Goal: Find specific page/section: Find specific page/section

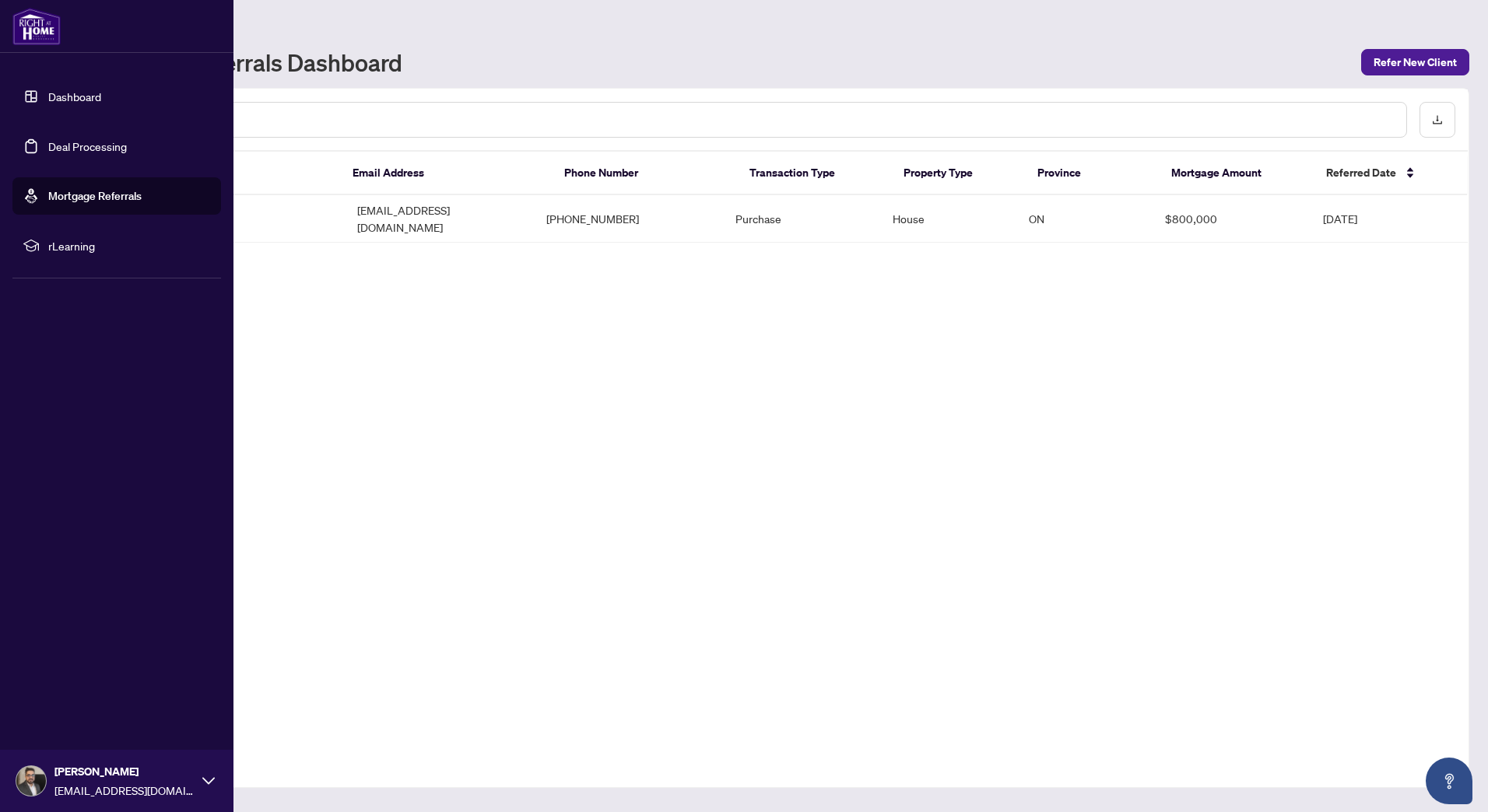
click at [46, 29] on img at bounding box center [36, 27] width 48 height 37
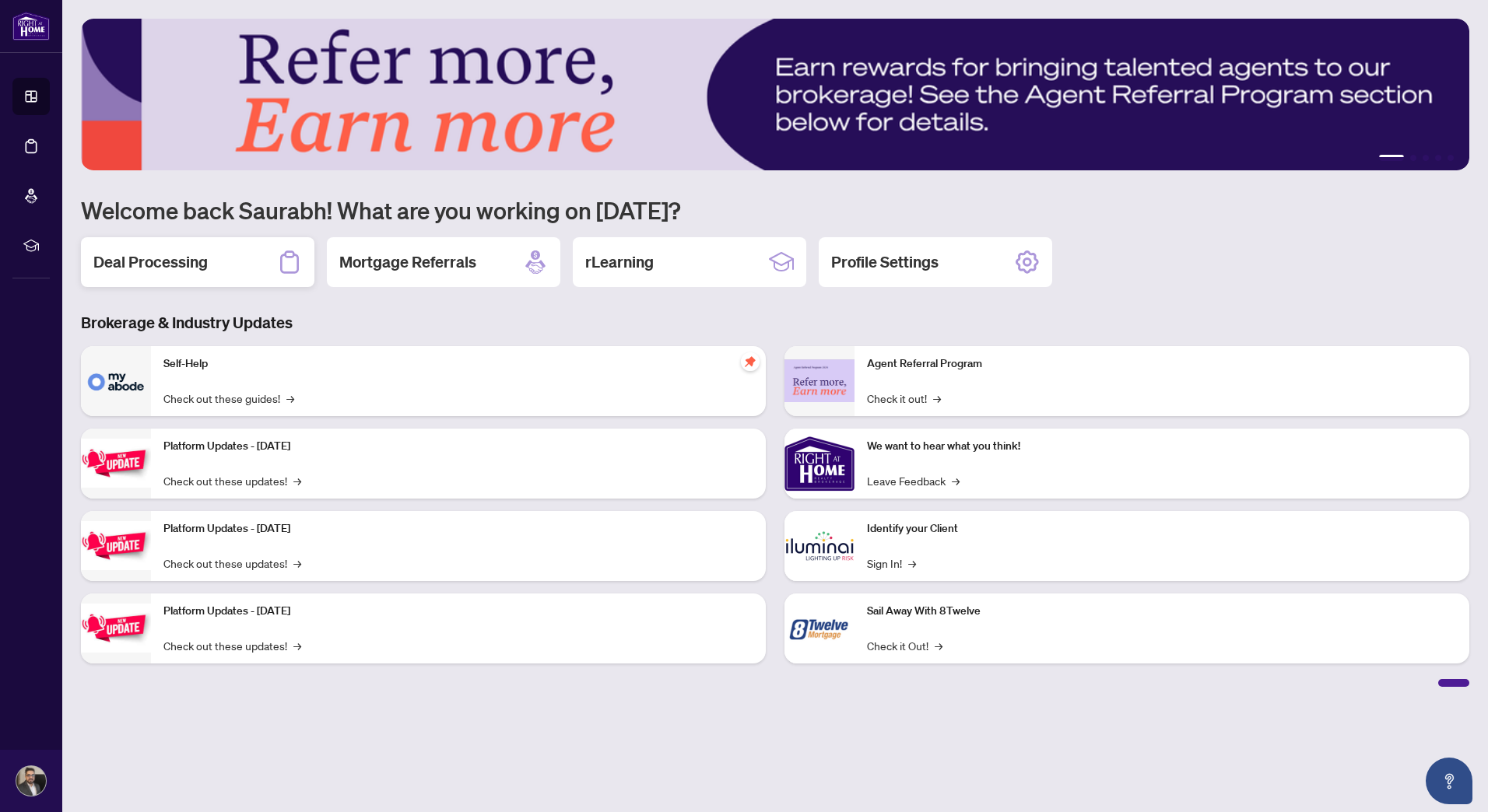
click at [182, 262] on h2 "Deal Processing" at bounding box center [151, 262] width 115 height 22
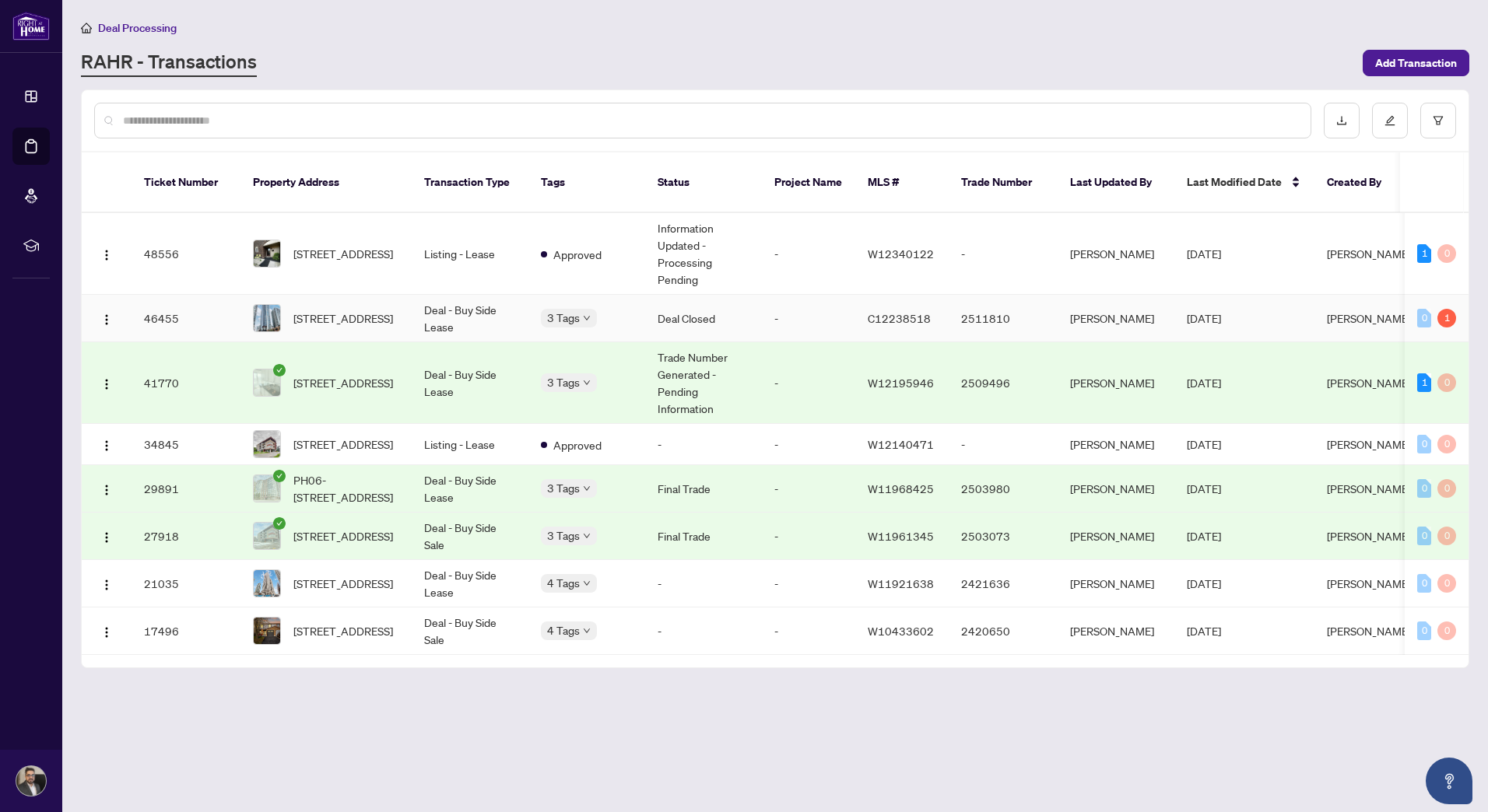
click at [723, 302] on td "Deal Closed" at bounding box center [703, 318] width 117 height 48
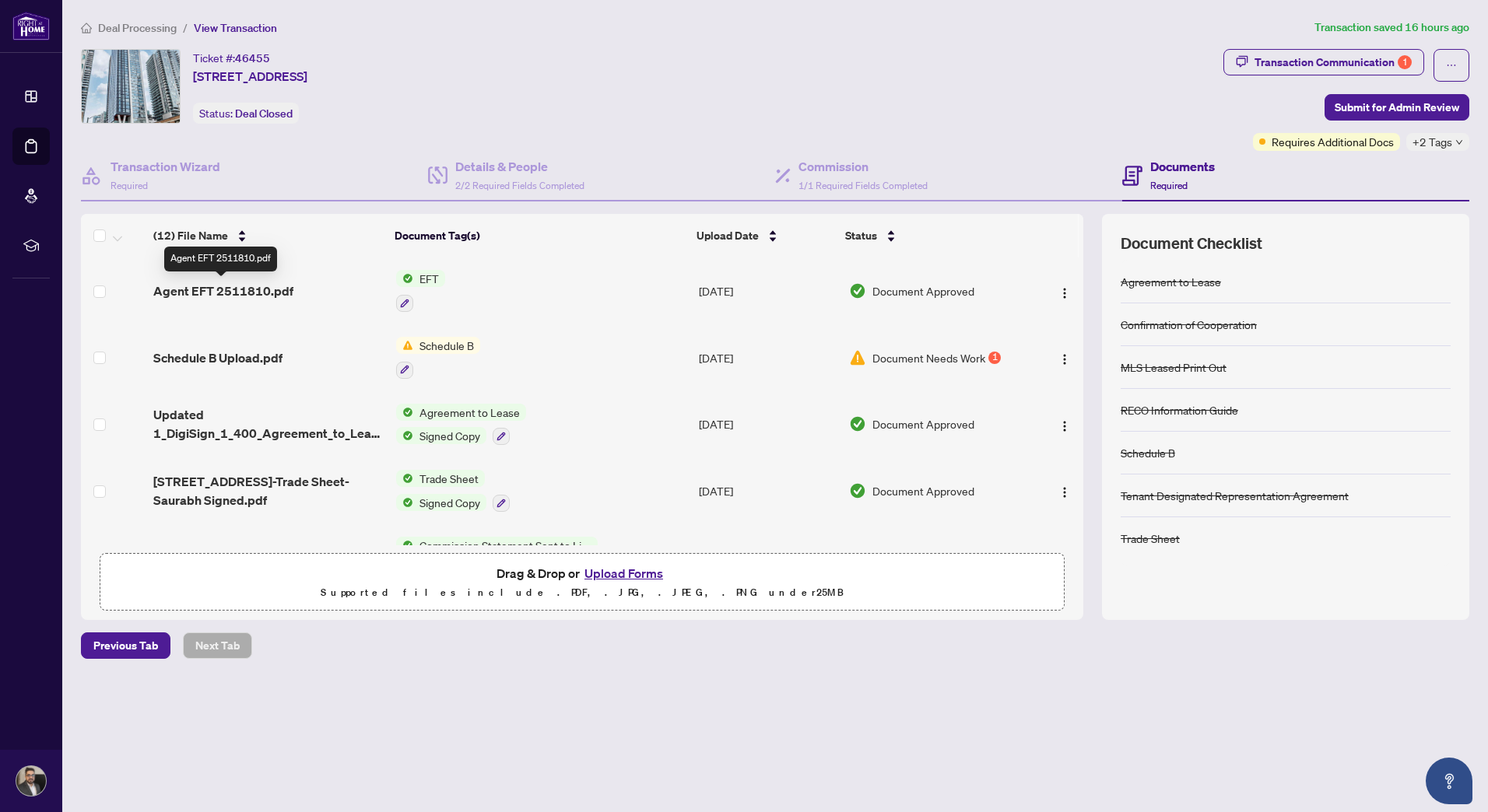
click at [268, 291] on span "Agent EFT 2511810.pdf" at bounding box center [223, 291] width 140 height 19
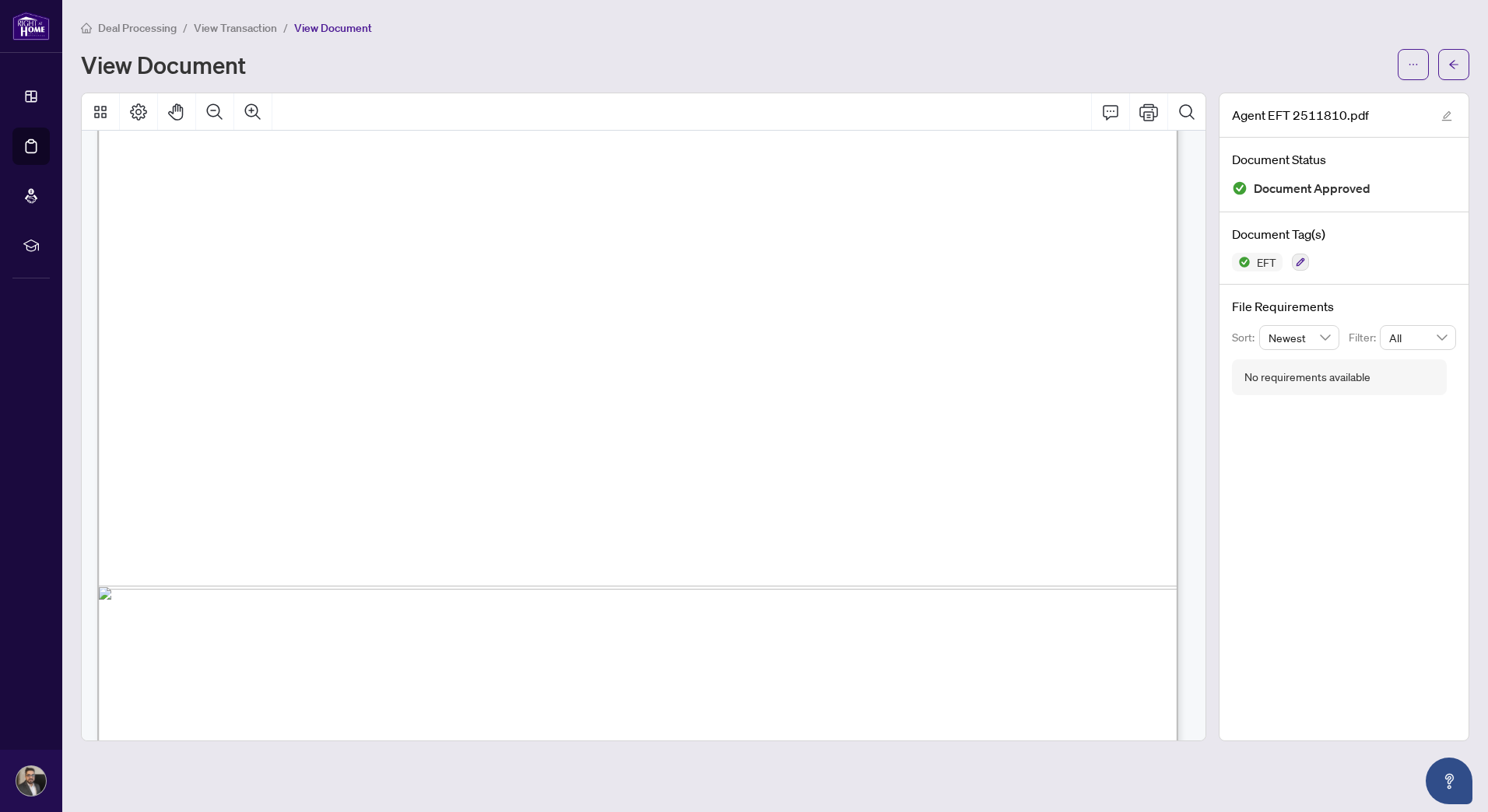
scroll to position [778, 0]
